Goal: Entertainment & Leisure: Browse casually

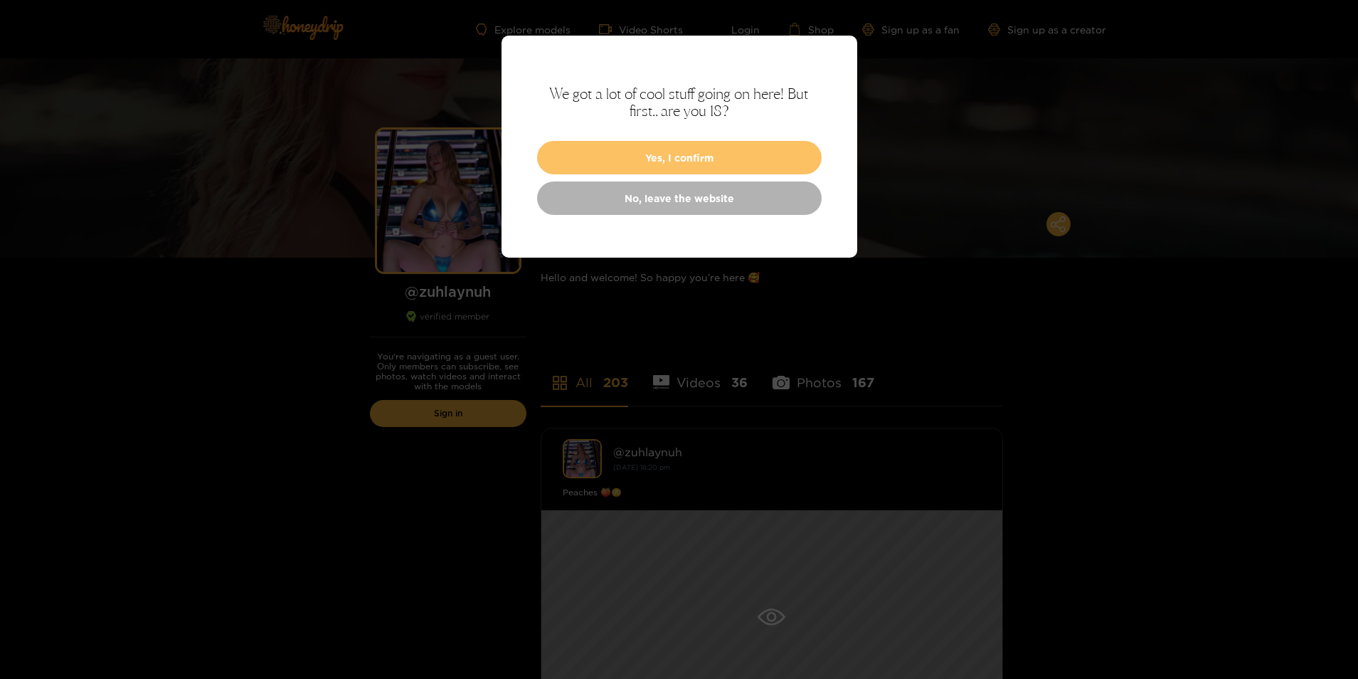
click at [716, 164] on button "Yes, I confirm" at bounding box center [679, 157] width 285 height 33
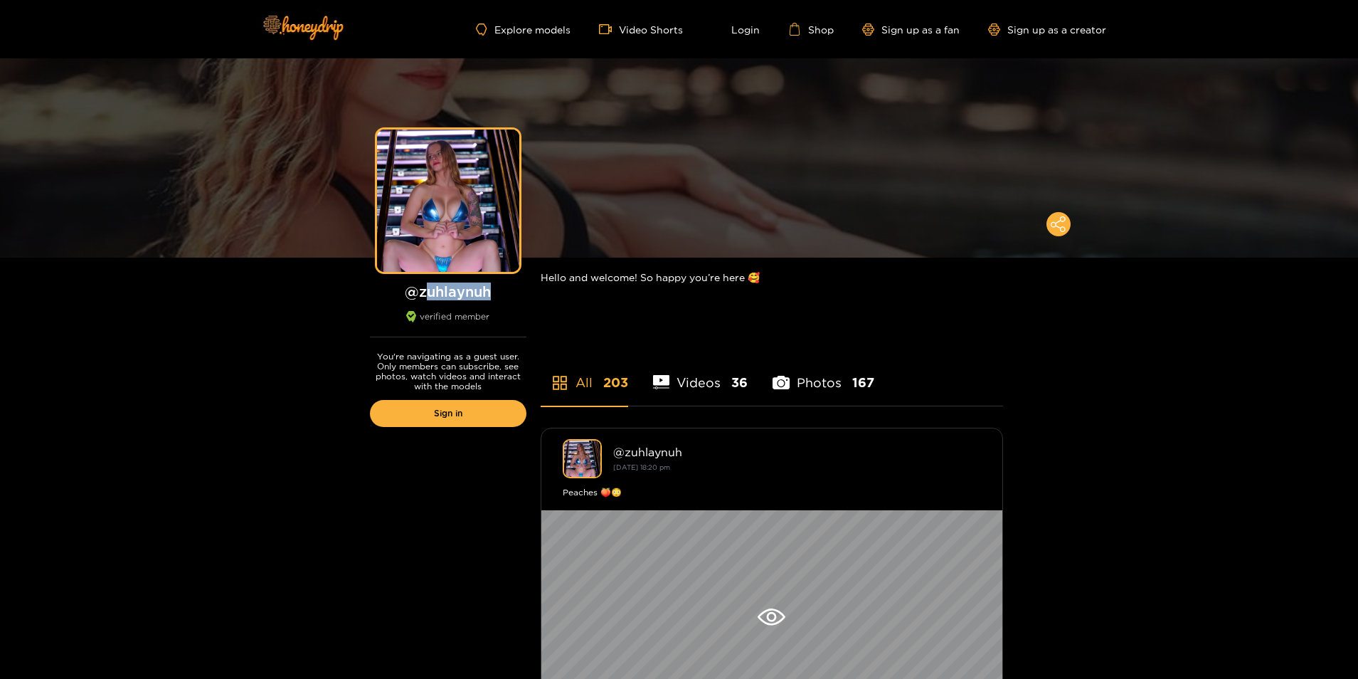
drag, startPoint x: 423, startPoint y: 294, endPoint x: 510, endPoint y: 298, distance: 87.6
click at [510, 298] on h1 "@ zuhlaynuh" at bounding box center [448, 291] width 157 height 18
drag, startPoint x: 510, startPoint y: 298, endPoint x: 497, endPoint y: 302, distance: 14.0
click at [497, 302] on div "@ zuhlaynuh verified member" at bounding box center [448, 309] width 157 height 55
copy h1 "zuhlaynuh"
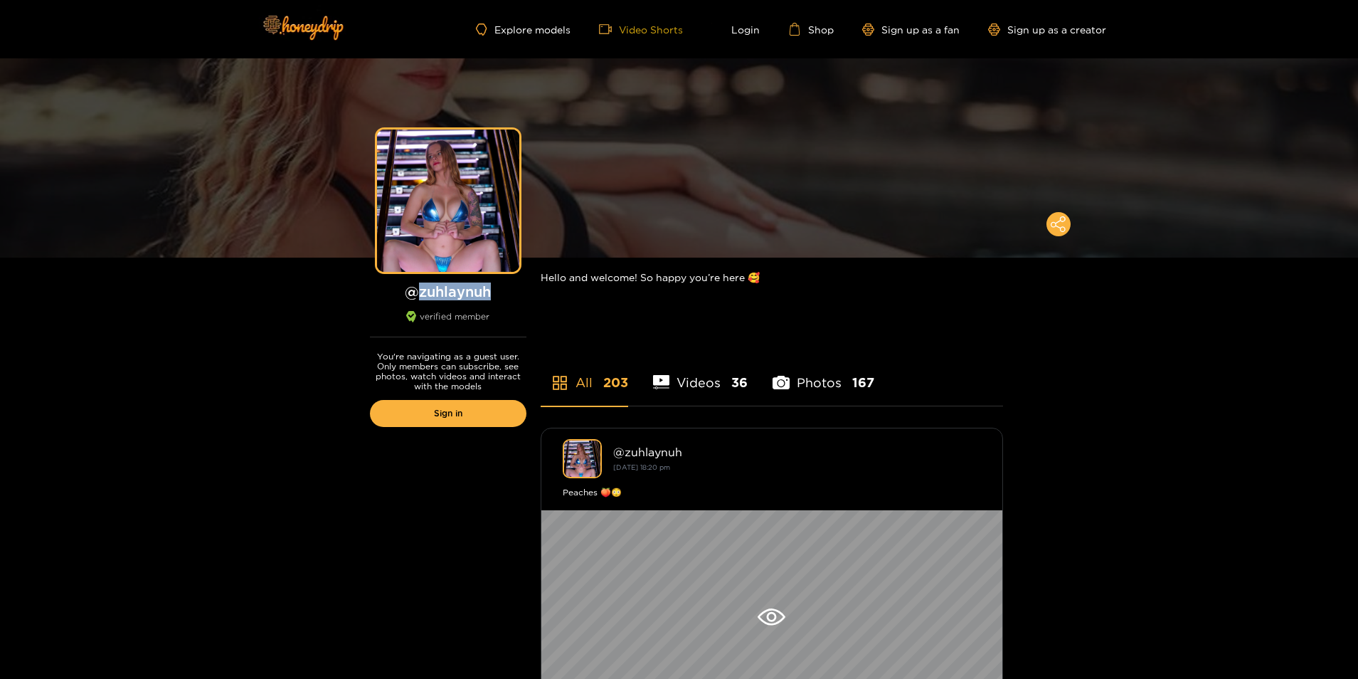
click at [651, 32] on link "Video Shorts" at bounding box center [641, 29] width 84 height 13
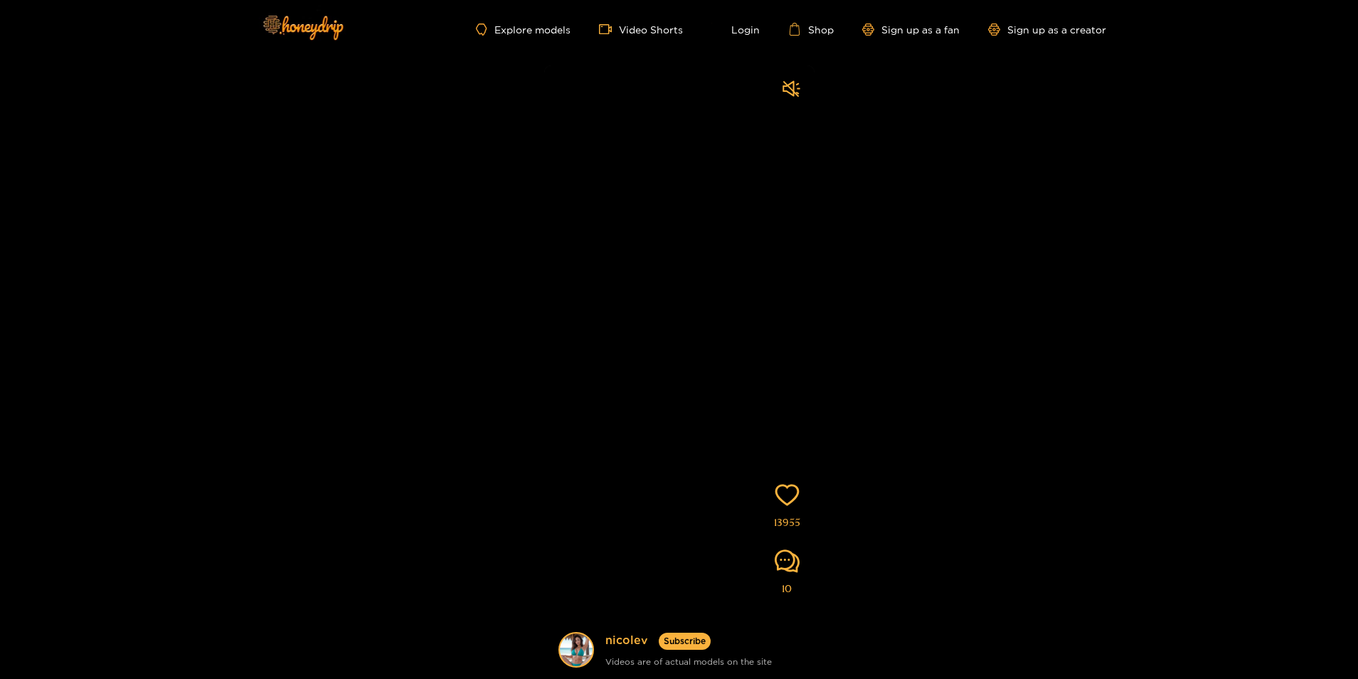
click at [795, 92] on div at bounding box center [792, 90] width 18 height 21
click at [613, 635] on link "nicolev" at bounding box center [626, 641] width 43 height 18
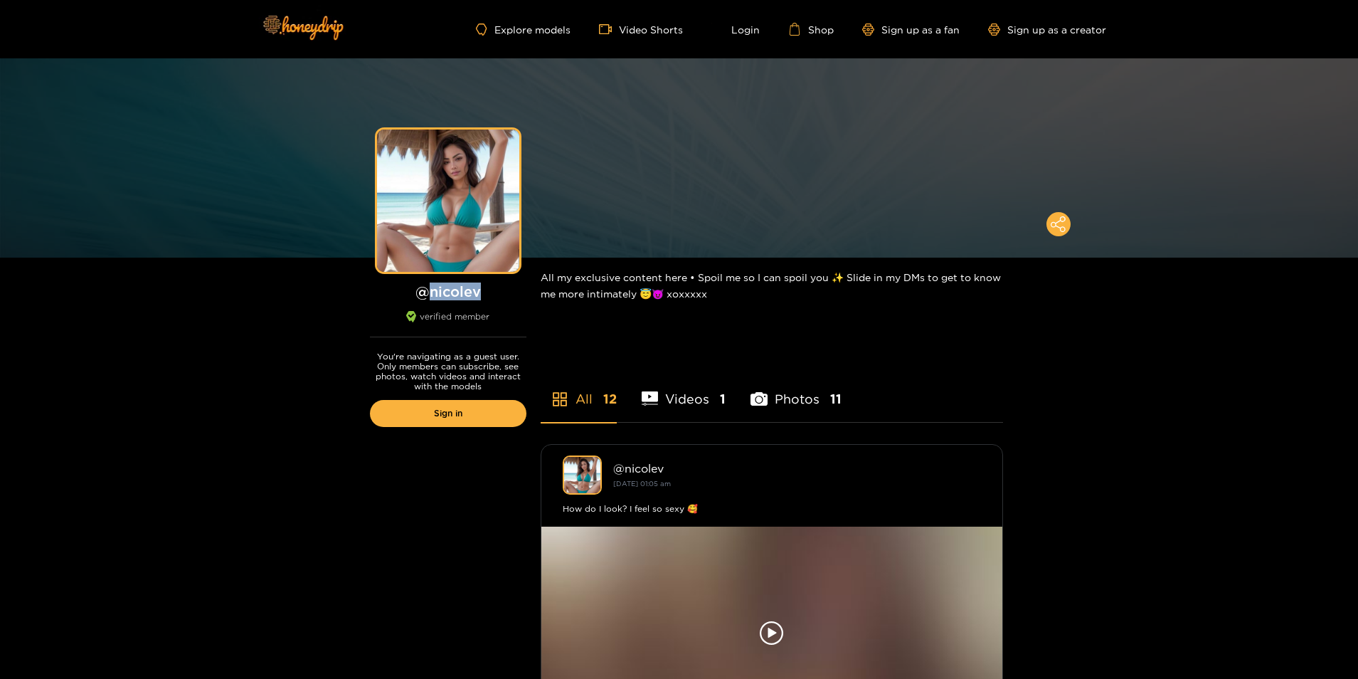
drag, startPoint x: 428, startPoint y: 292, endPoint x: 502, endPoint y: 298, distance: 74.3
click at [502, 298] on h1 "@ nicolev" at bounding box center [448, 291] width 157 height 18
copy h1 "nicolev"
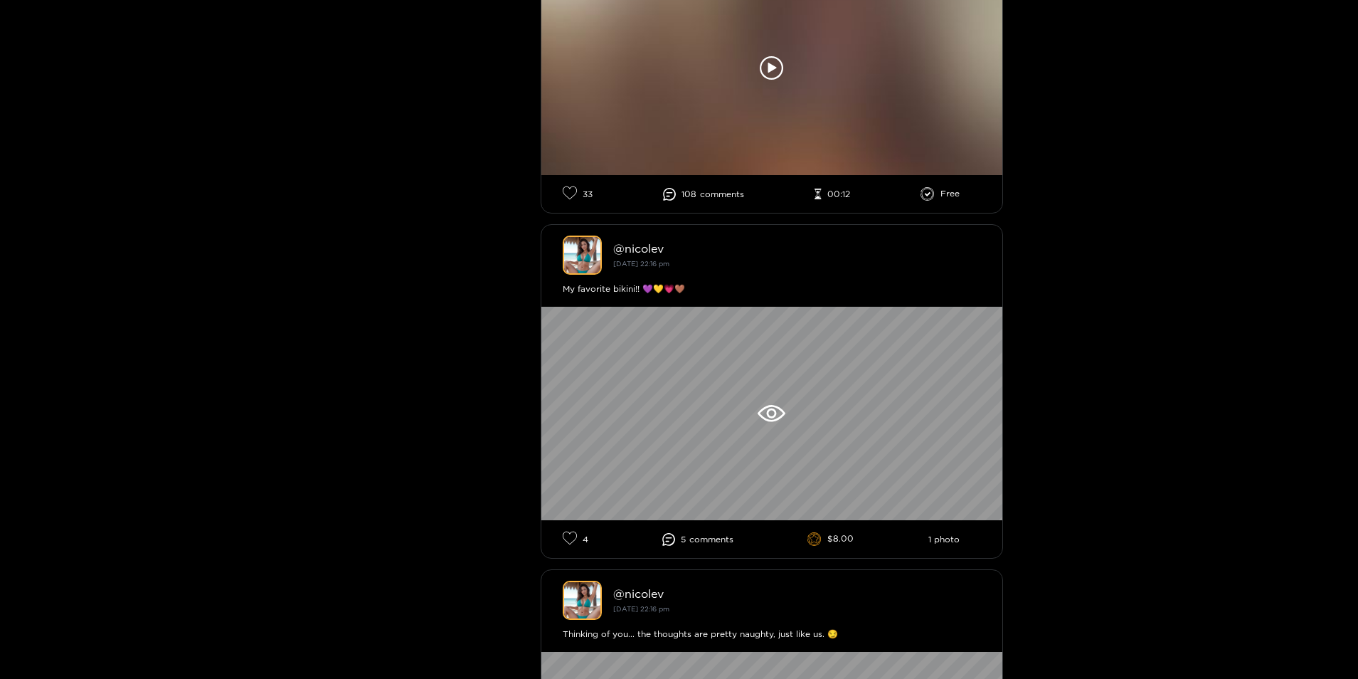
scroll to position [569, 0]
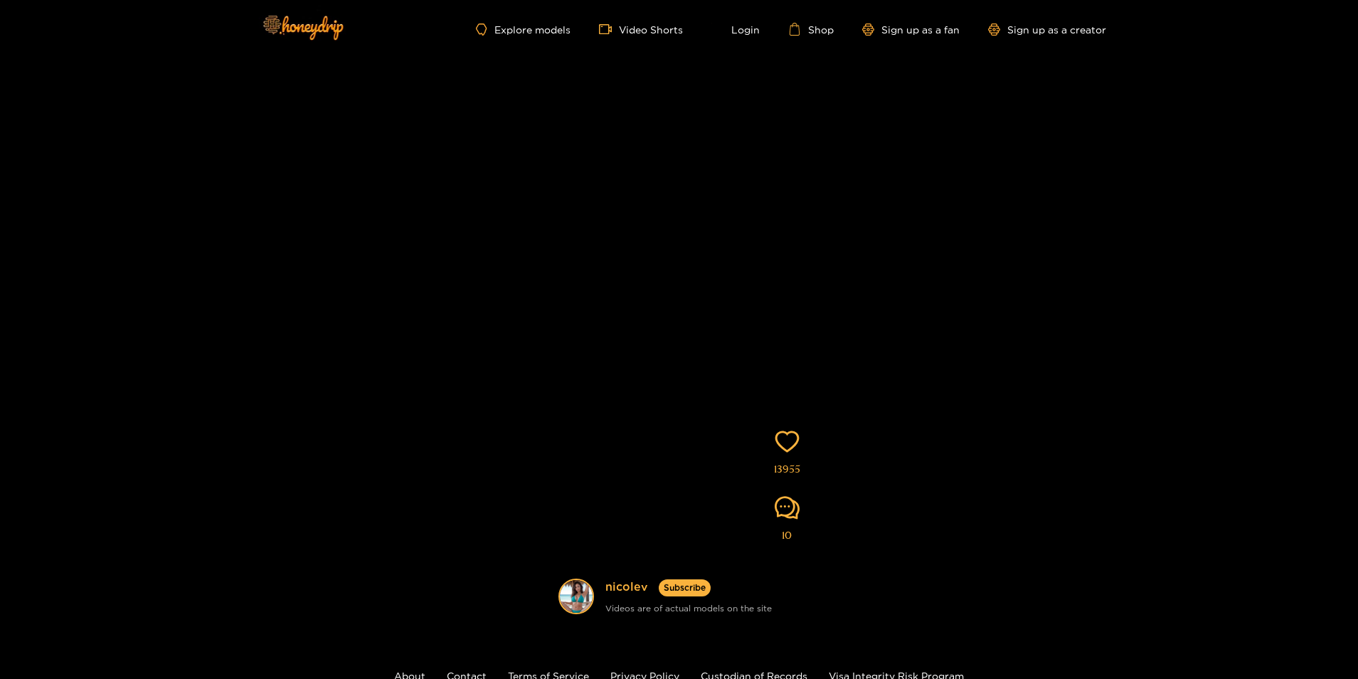
scroll to position [142, 0]
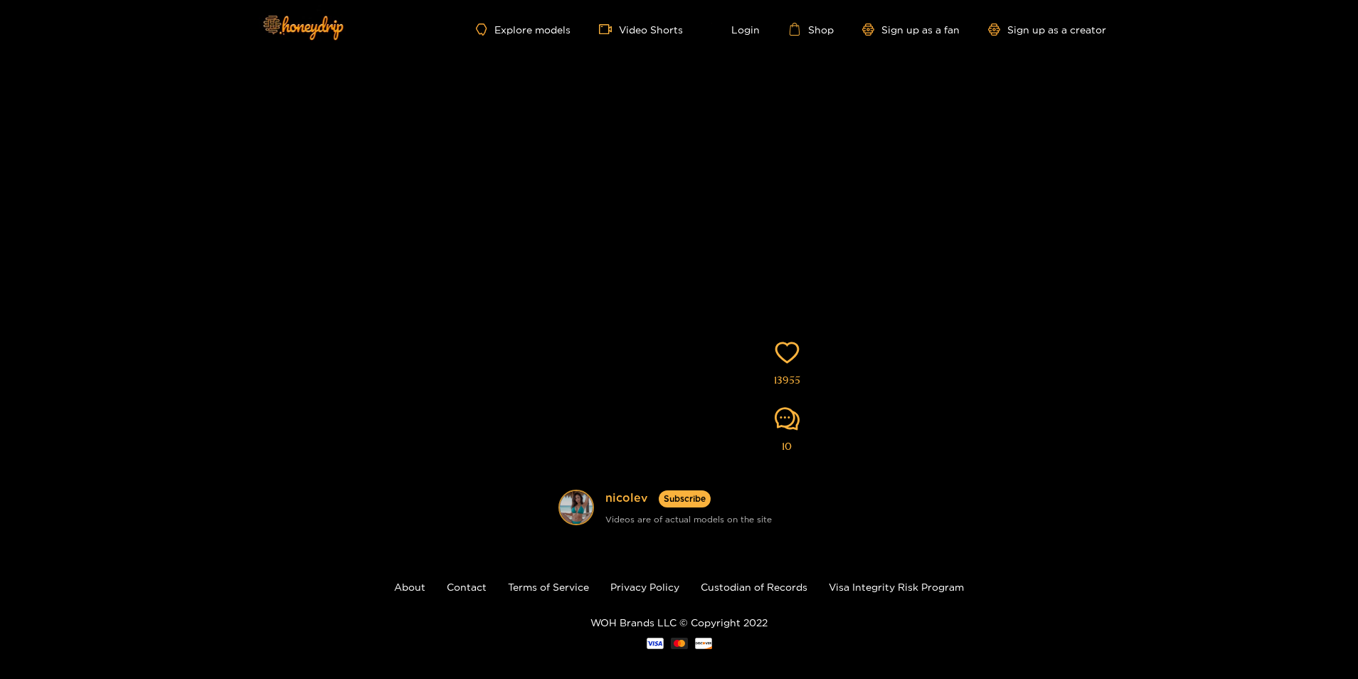
click at [563, 504] on img at bounding box center [576, 507] width 33 height 33
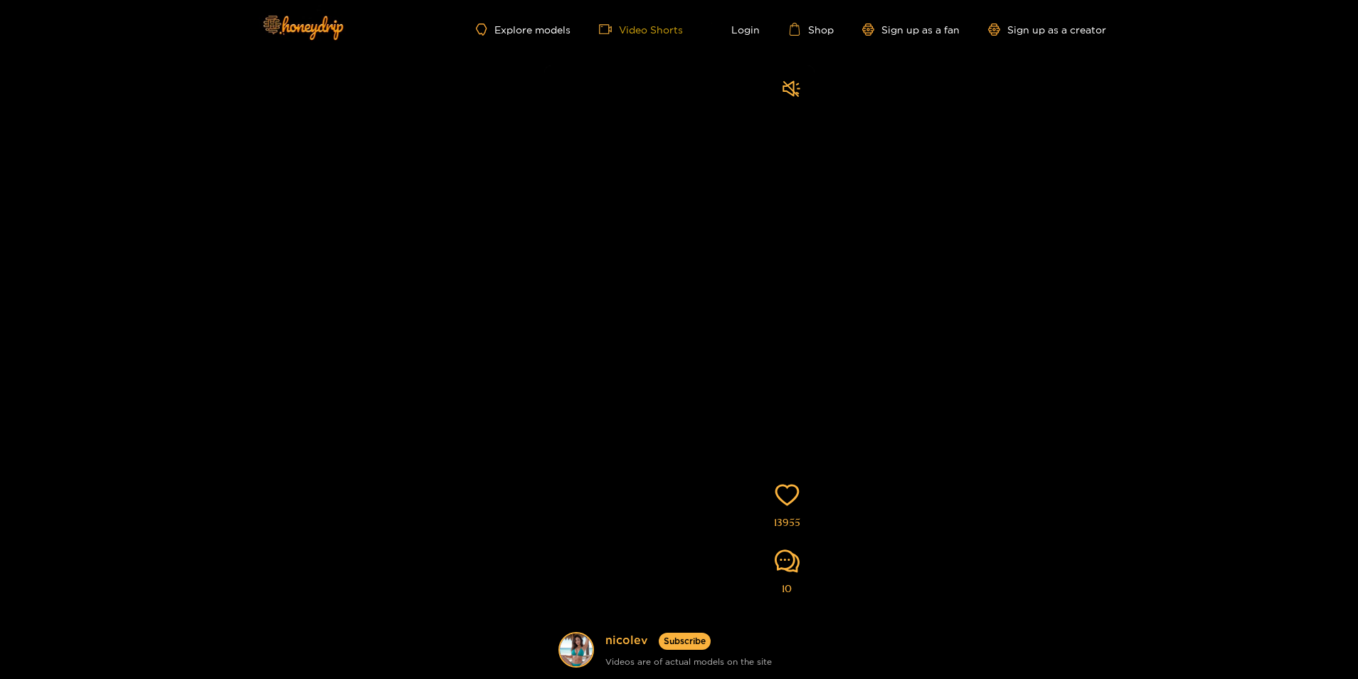
click at [649, 35] on link "Video Shorts" at bounding box center [641, 29] width 84 height 13
click at [543, 18] on div "Explore models Video Shorts Login Shop Sign up as a fan Sign up as a creator" at bounding box center [680, 29] width 854 height 58
click at [539, 27] on link "Explore models" at bounding box center [523, 29] width 94 height 12
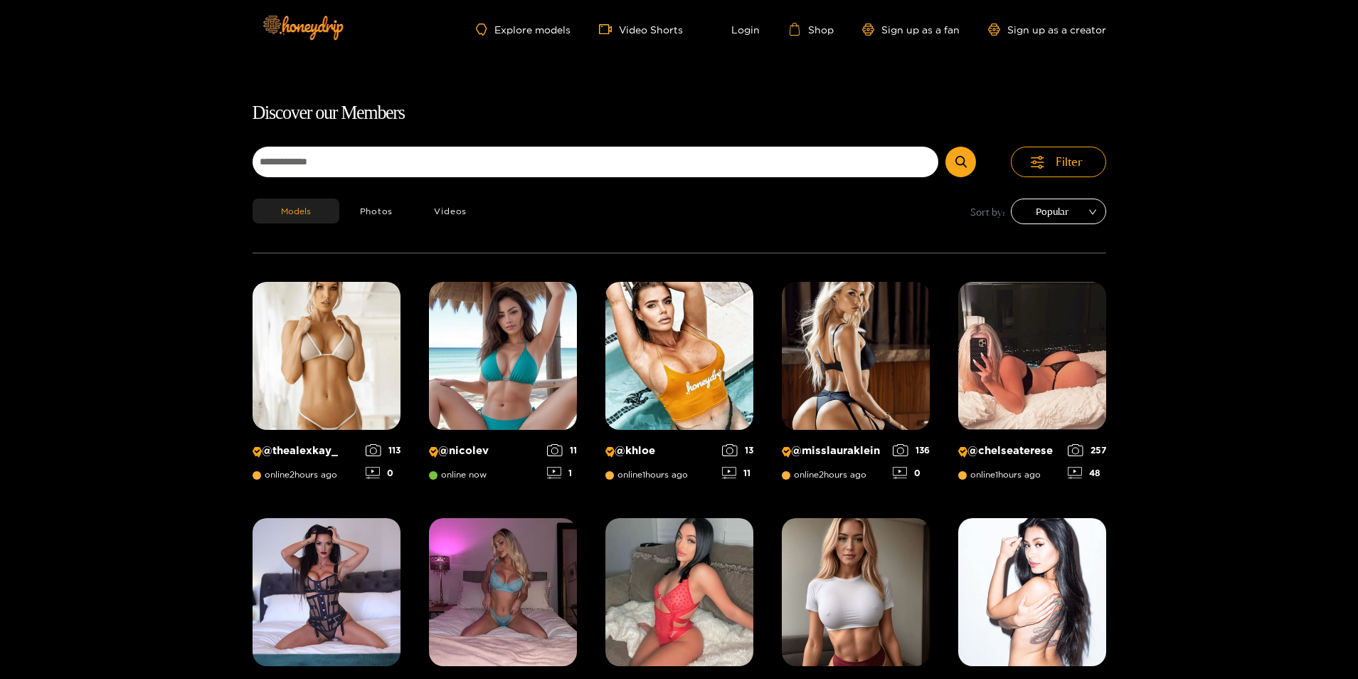
click at [1066, 215] on span "Popular" at bounding box center [1059, 211] width 74 height 21
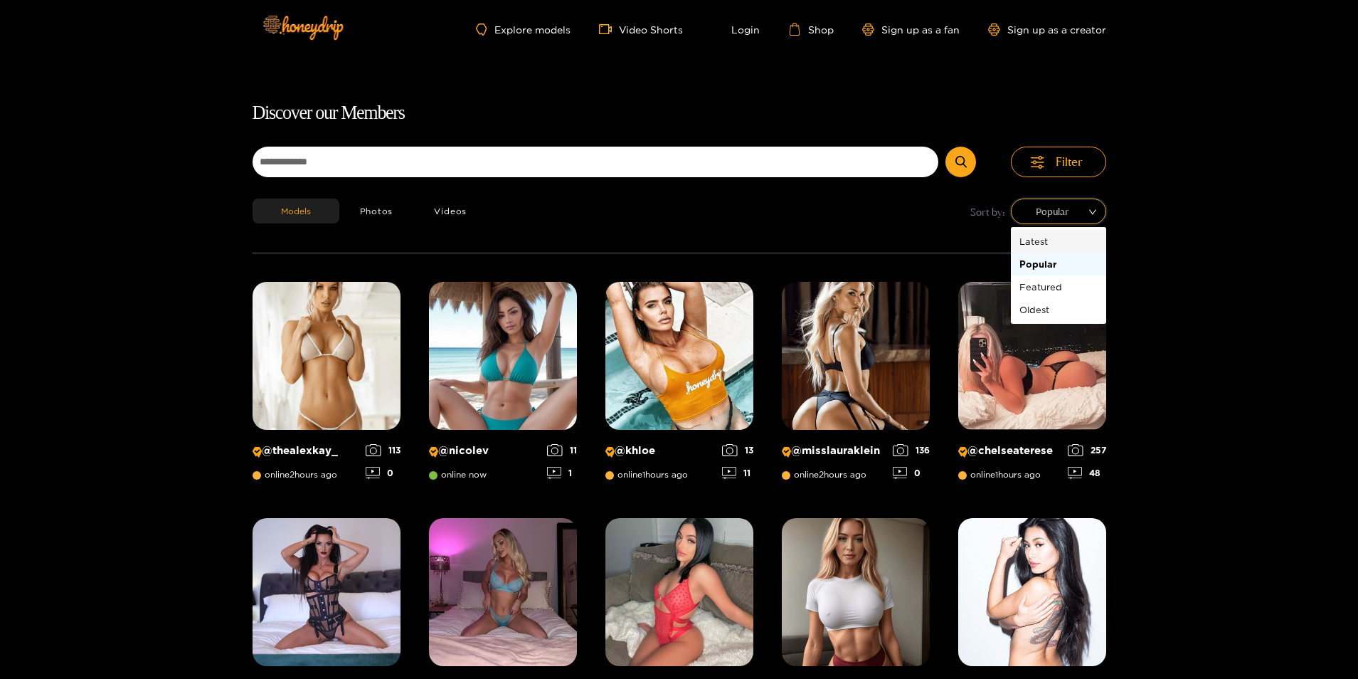
click at [1034, 241] on div "Latest" at bounding box center [1058, 241] width 78 height 16
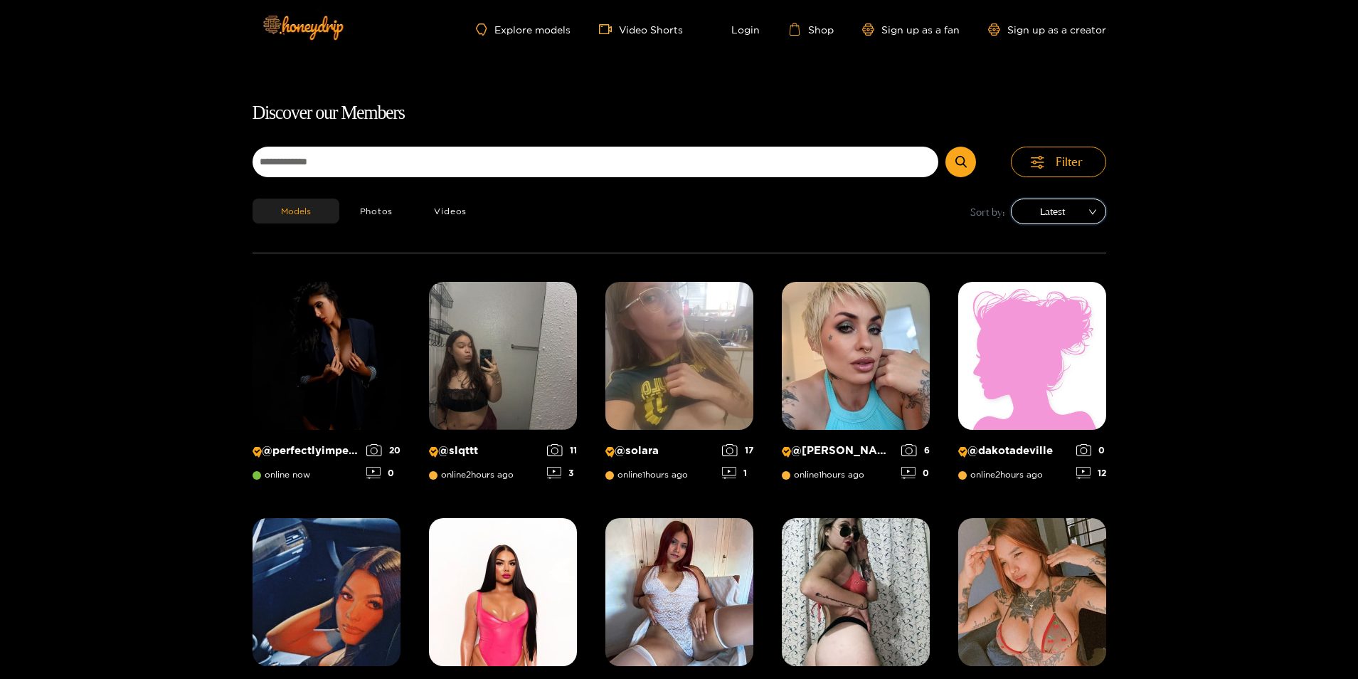
click at [1082, 207] on span "Latest" at bounding box center [1059, 211] width 74 height 21
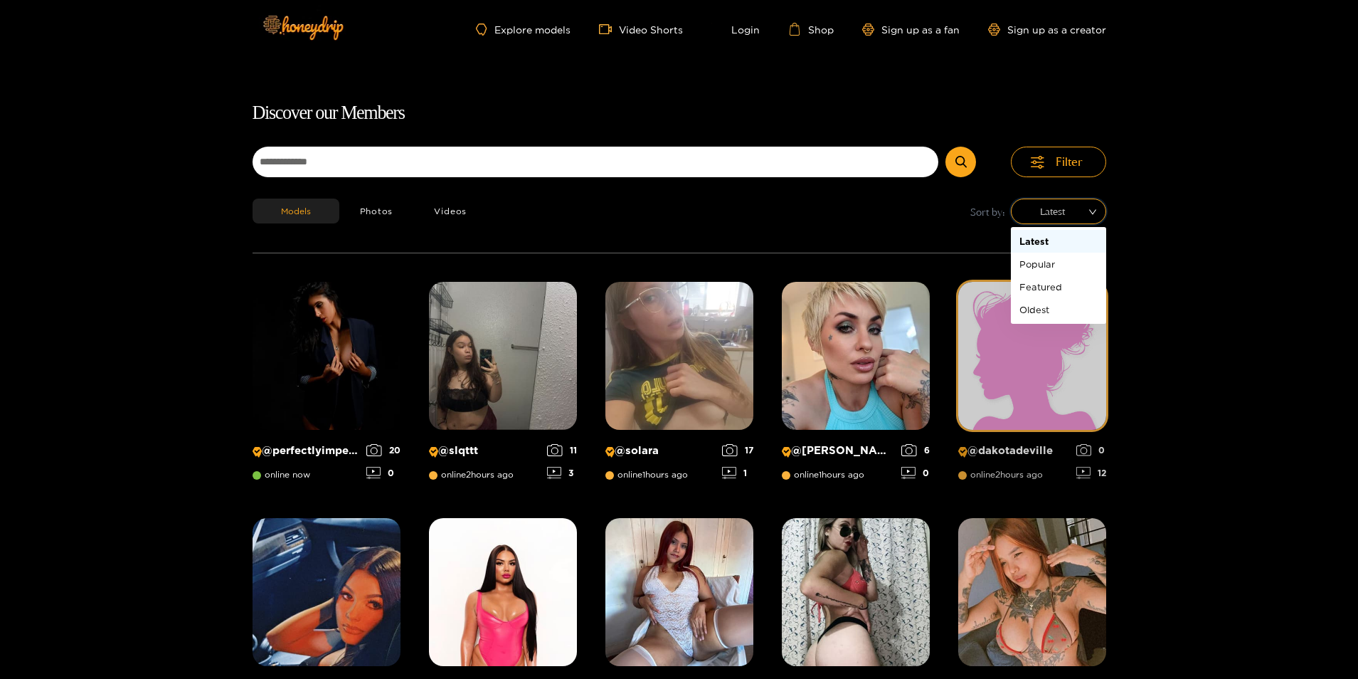
scroll to position [91, 0]
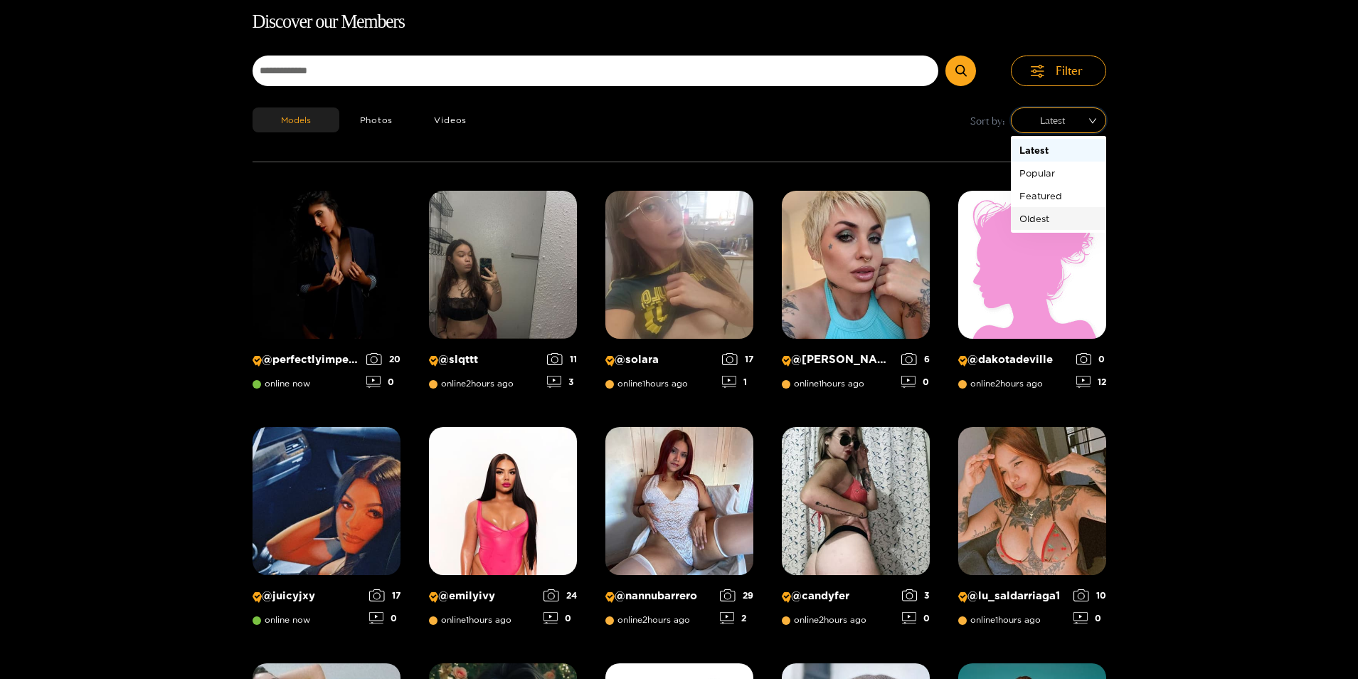
click at [1039, 216] on div "Oldest" at bounding box center [1058, 219] width 78 height 16
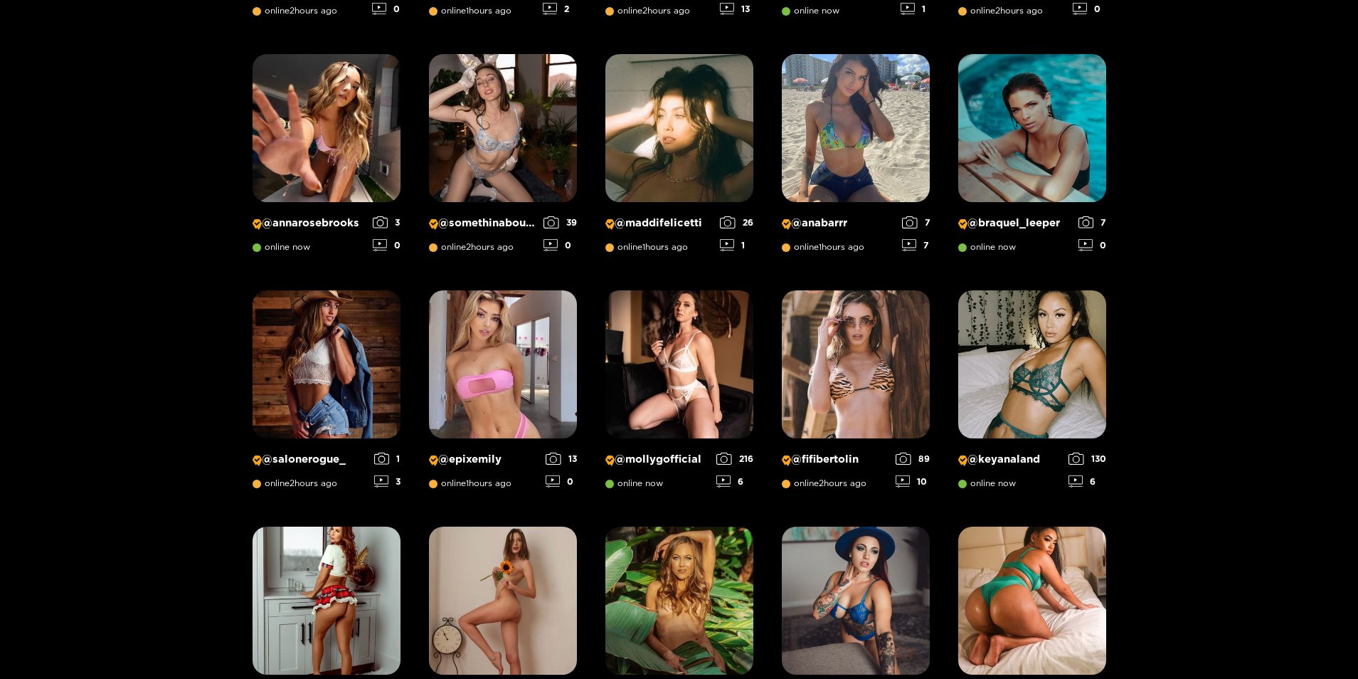
scroll to position [518, 0]
